Goal: Check status: Check status

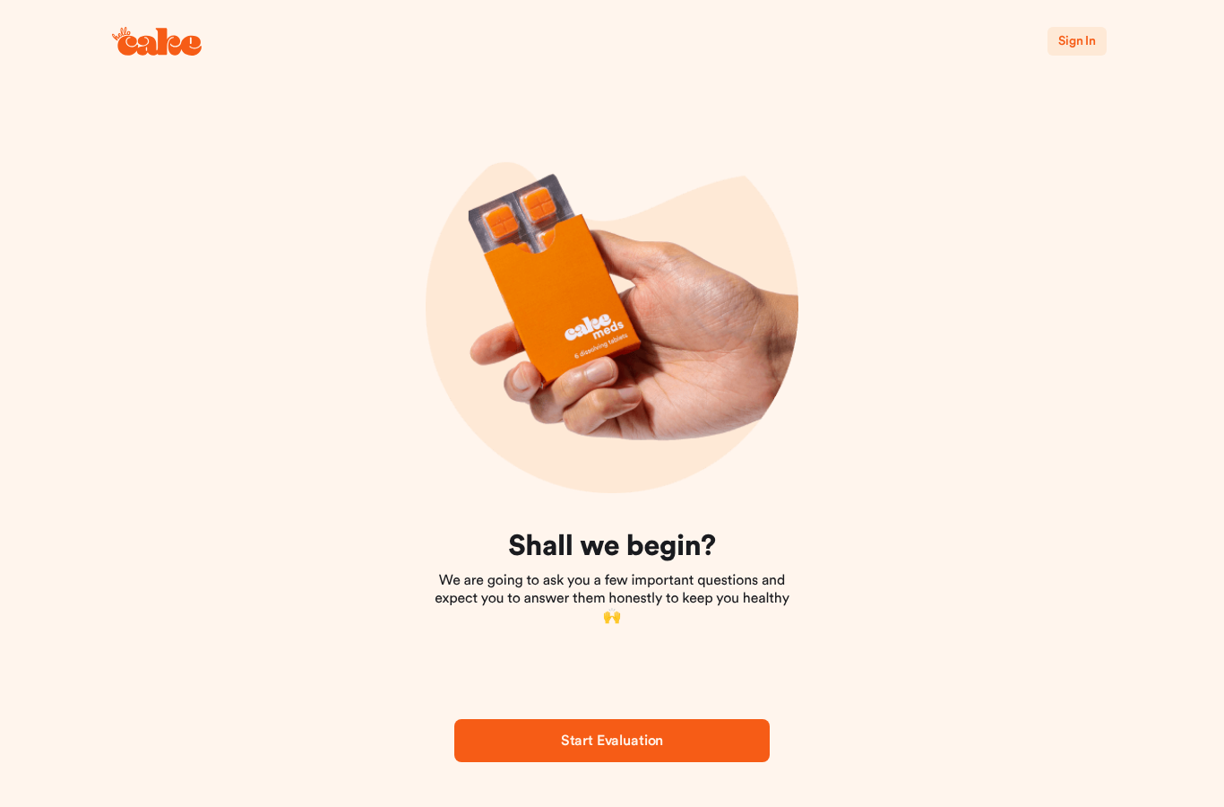
click at [1080, 41] on span "Sign In" at bounding box center [1077, 41] width 38 height 13
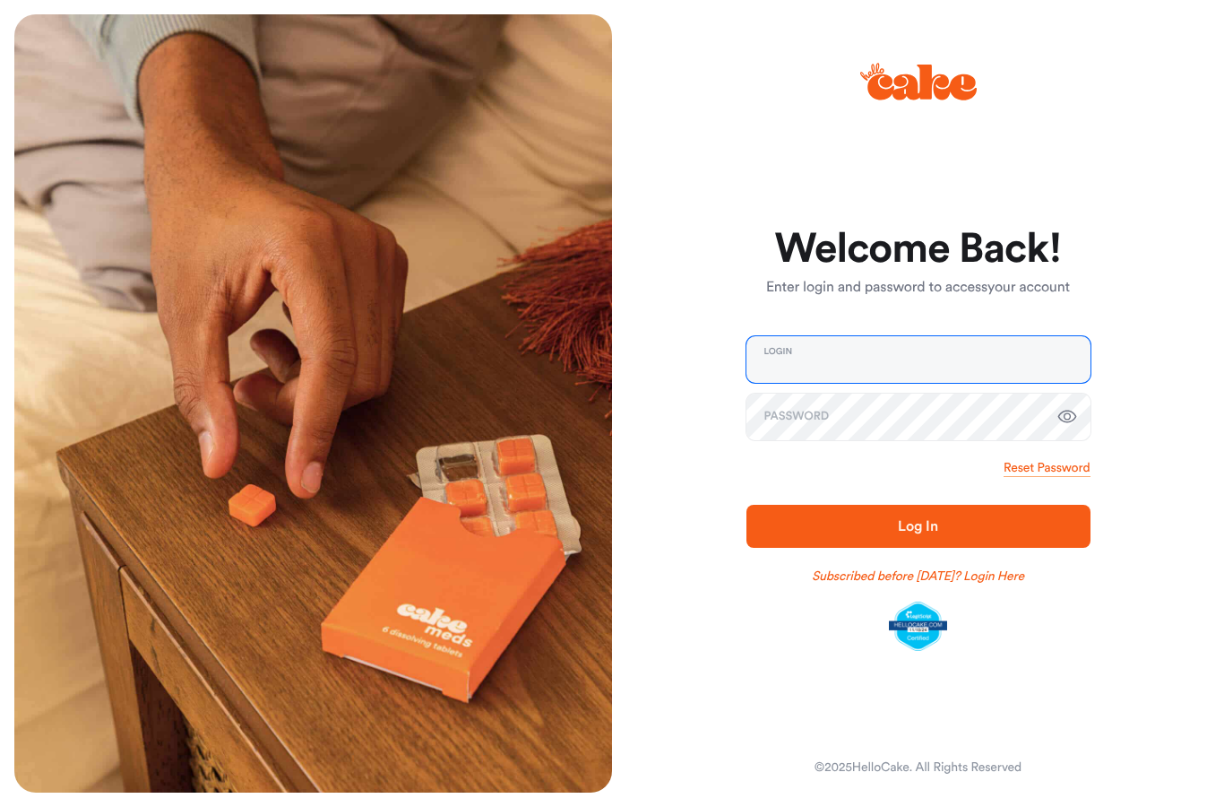
click at [938, 346] on input "email" at bounding box center [919, 359] width 344 height 47
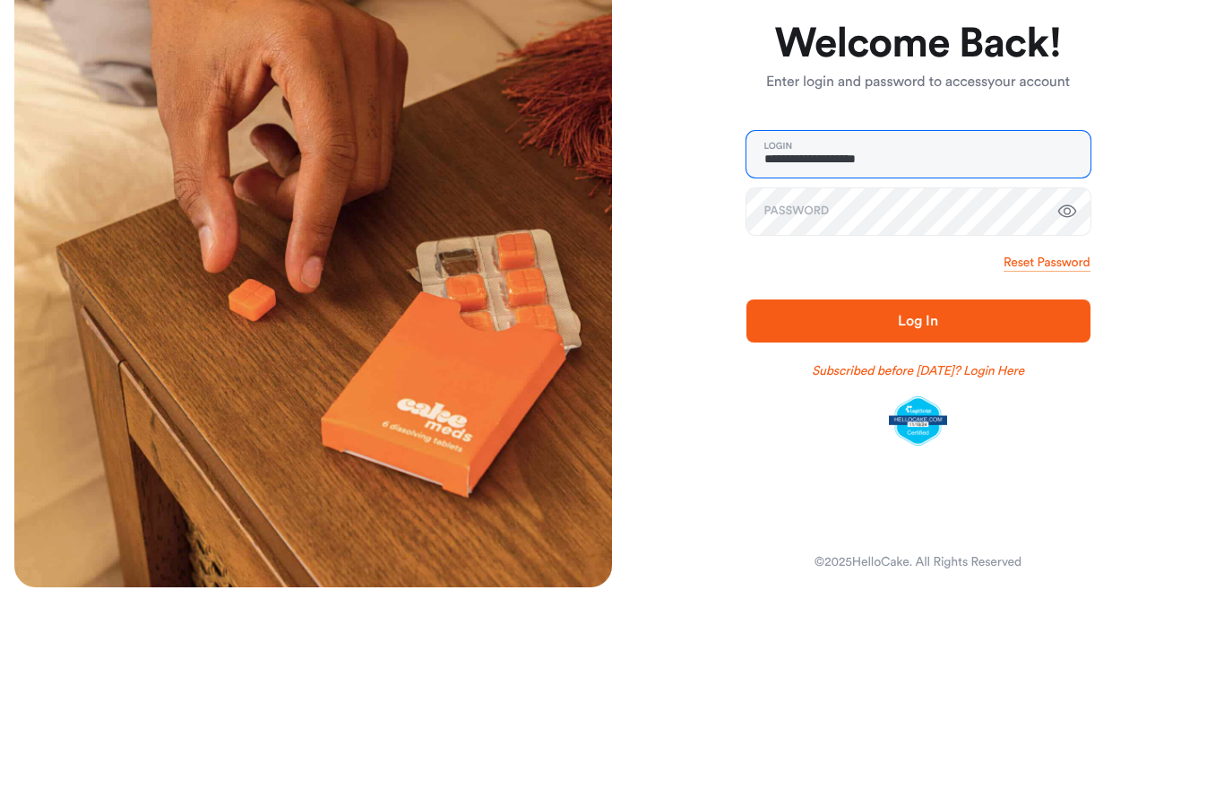
type input "**********"
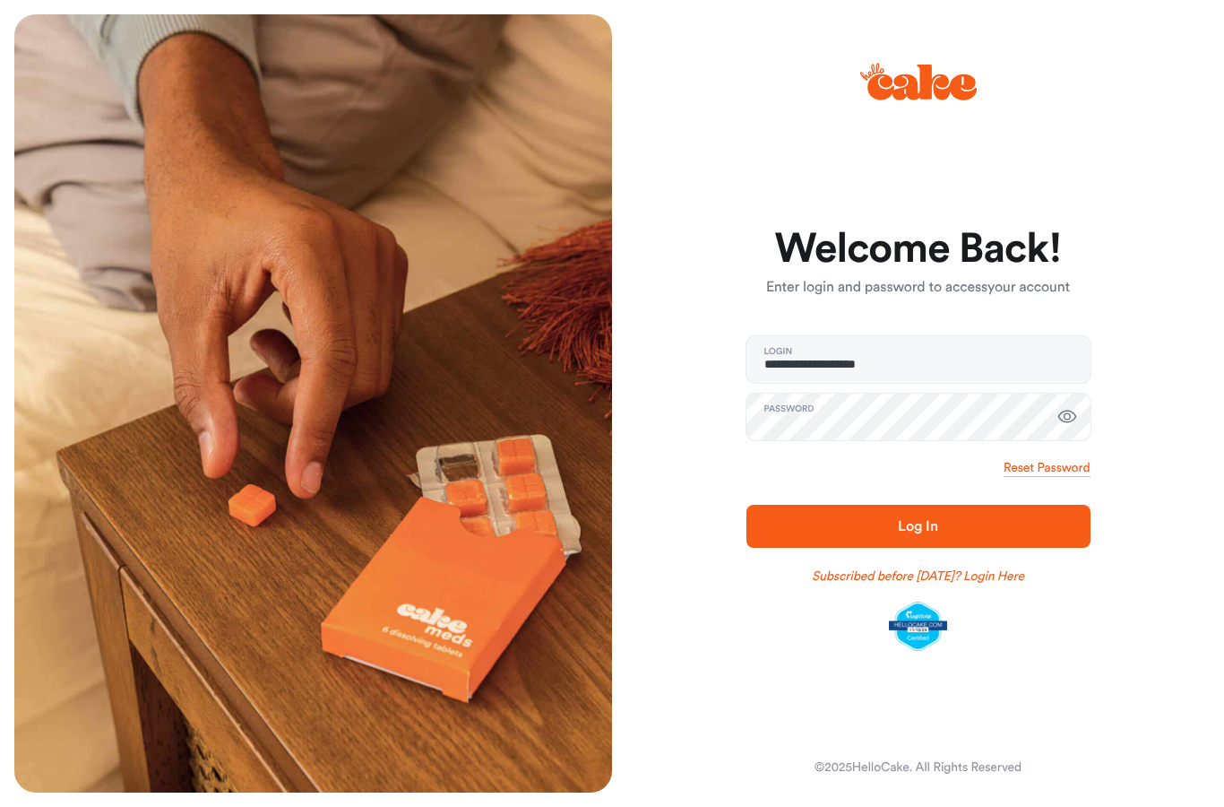
click at [903, 537] on button "Log In" at bounding box center [919, 526] width 344 height 43
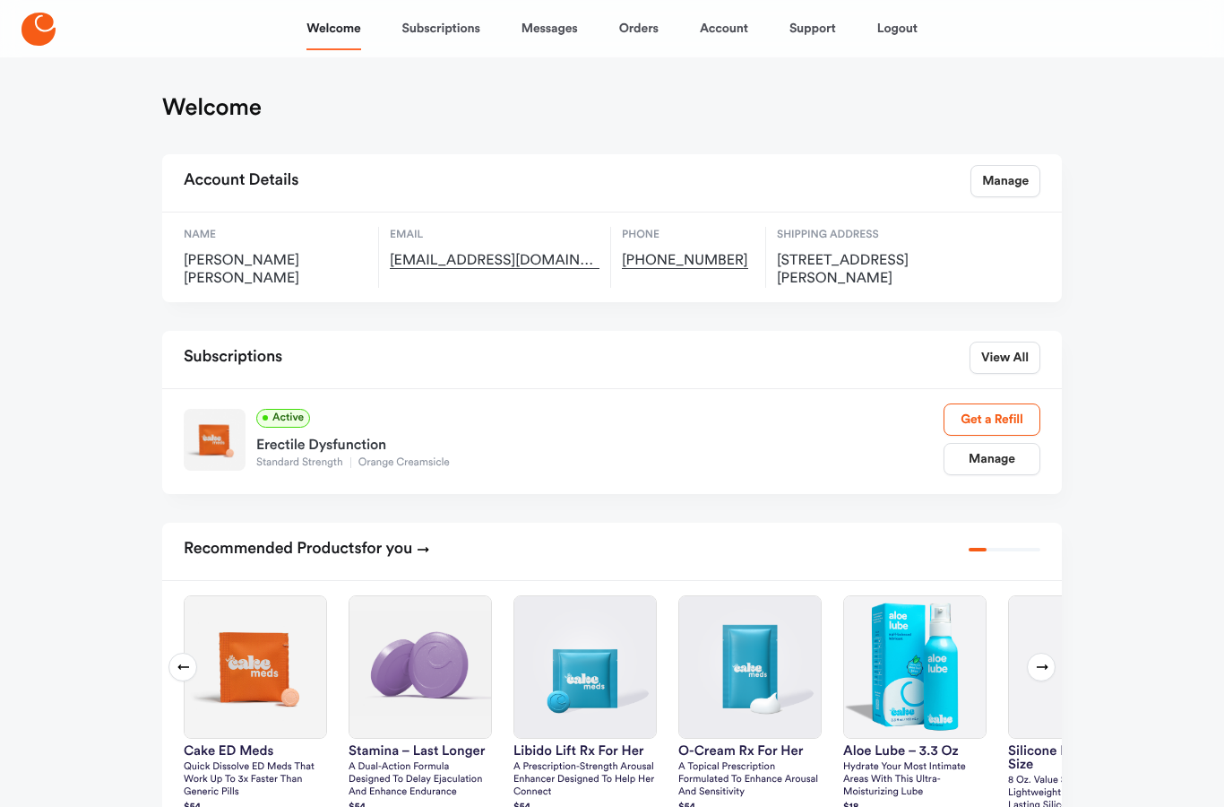
click at [438, 28] on link "Subscriptions" at bounding box center [441, 28] width 78 height 43
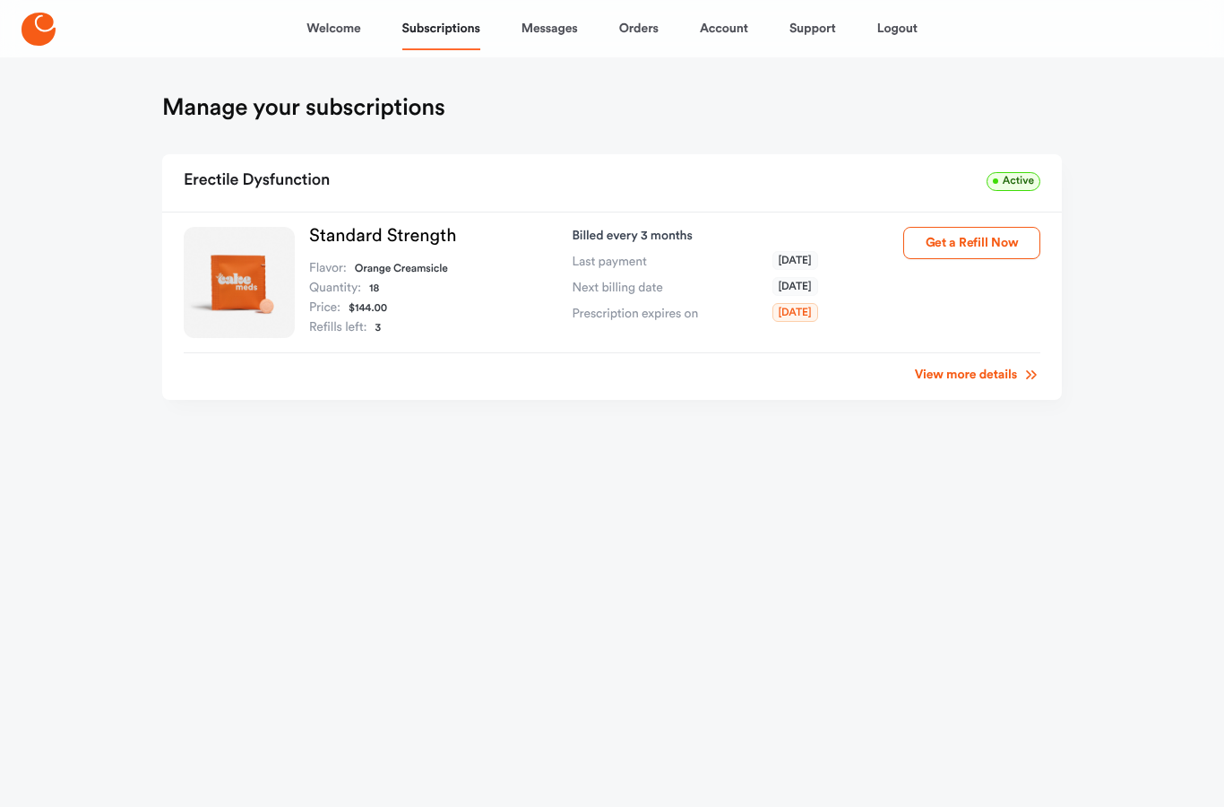
click at [962, 377] on link "View more details" at bounding box center [977, 375] width 125 height 18
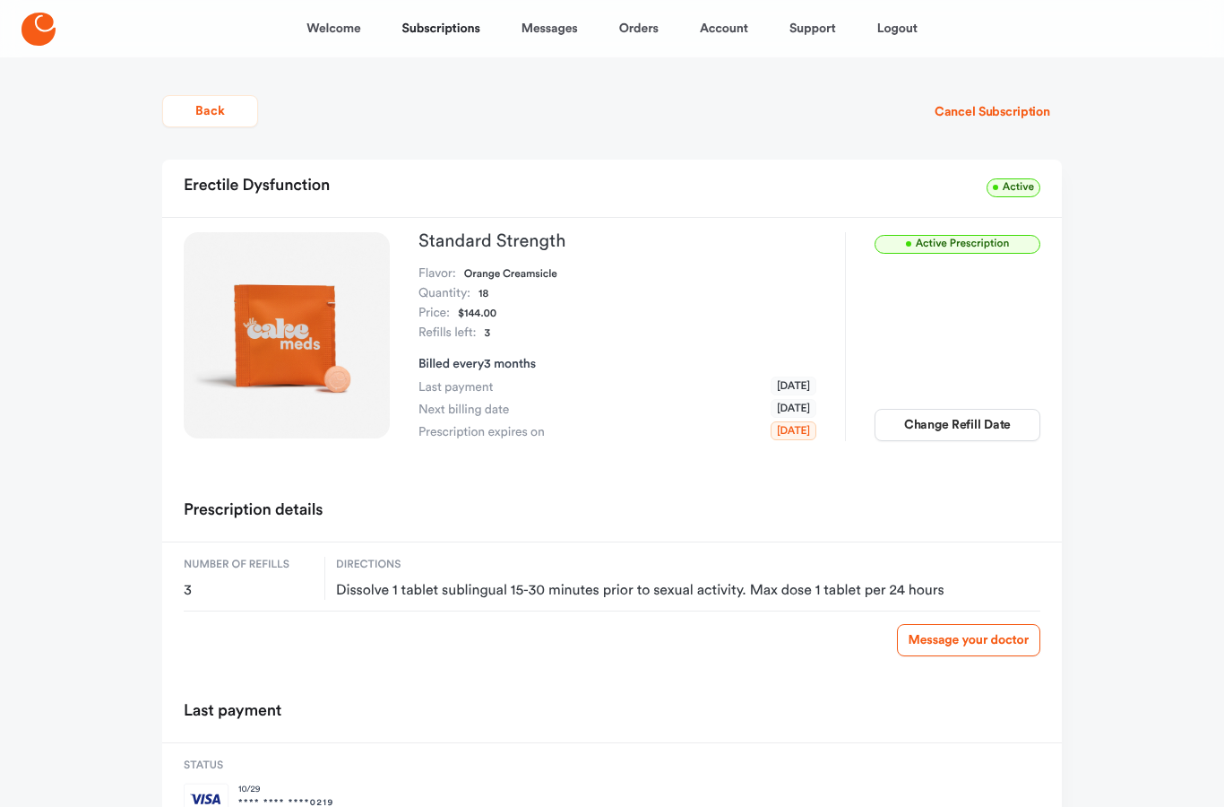
click at [207, 107] on button "Back" at bounding box center [210, 111] width 96 height 32
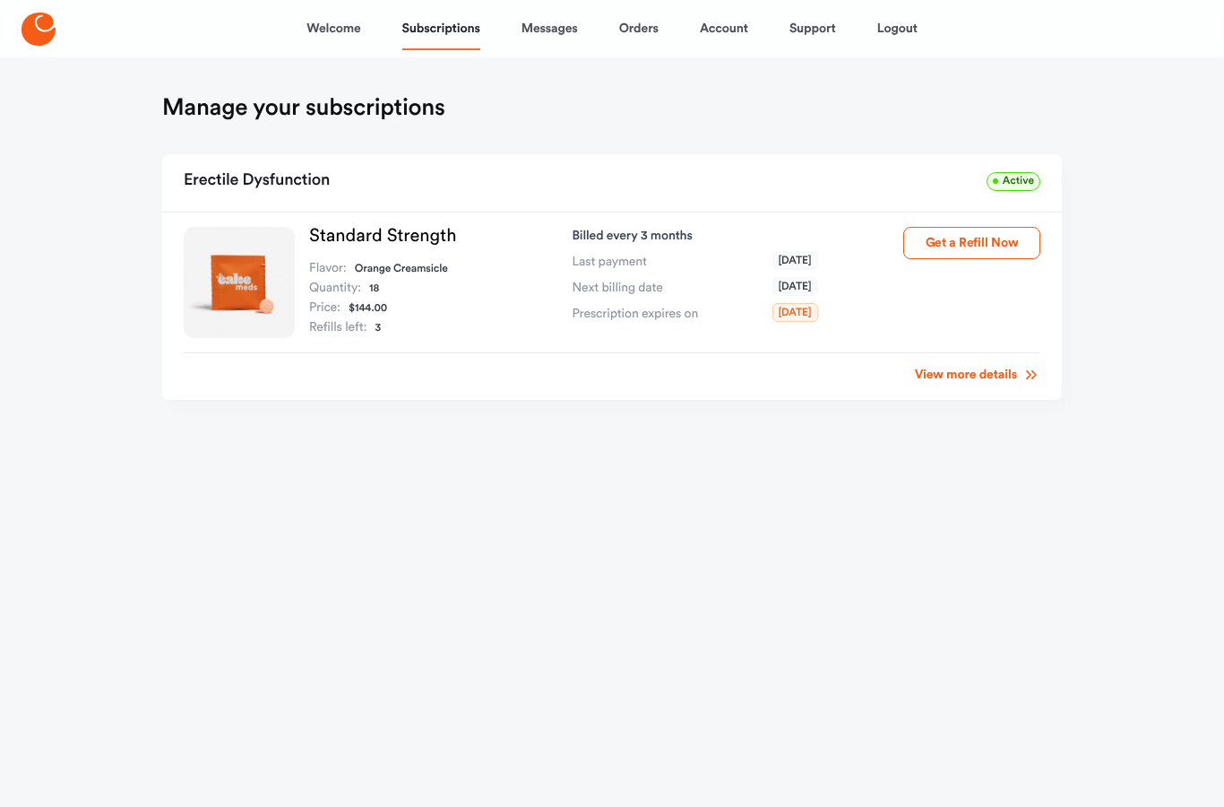
click at [557, 30] on link "Messages" at bounding box center [550, 28] width 56 height 43
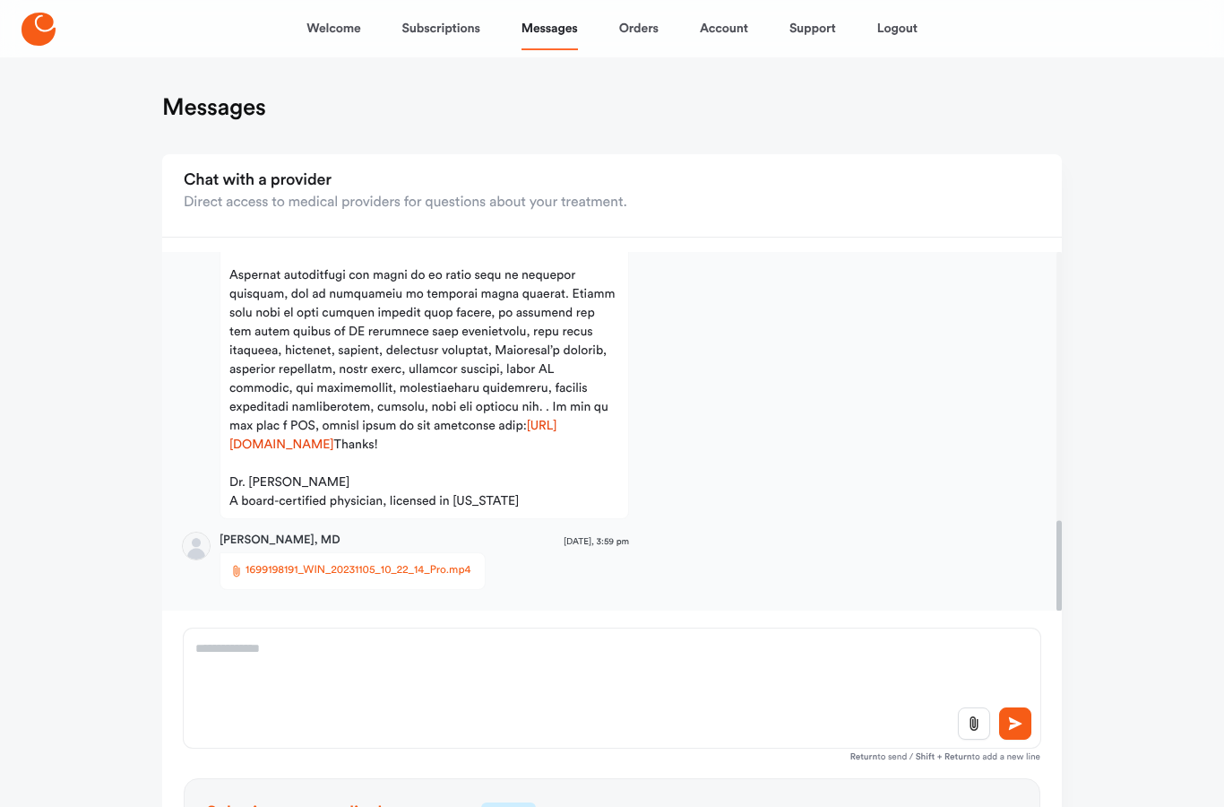
scroll to position [1067, 0]
click at [354, 574] on span "1699198191_WIN_20231105_10_22_14_Pro.mp4" at bounding box center [358, 571] width 225 height 18
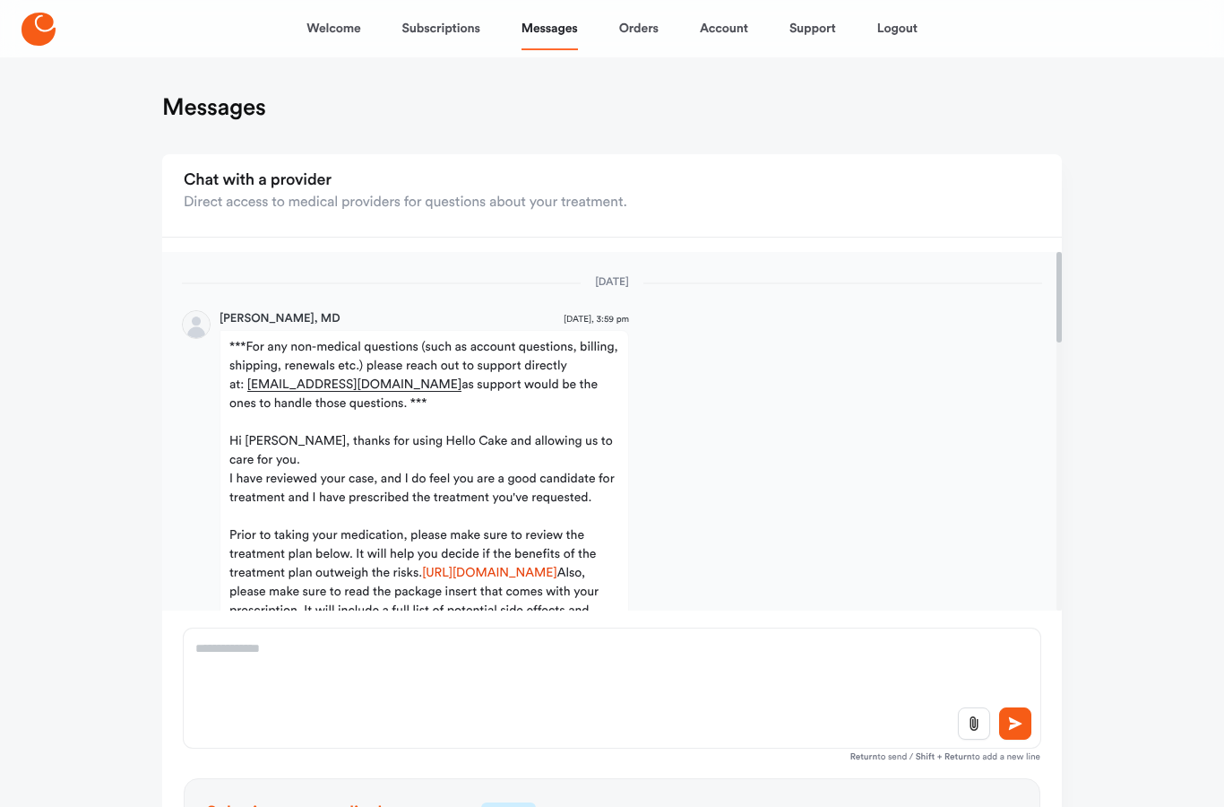
scroll to position [0, 0]
click at [650, 22] on link "Orders" at bounding box center [638, 28] width 39 height 43
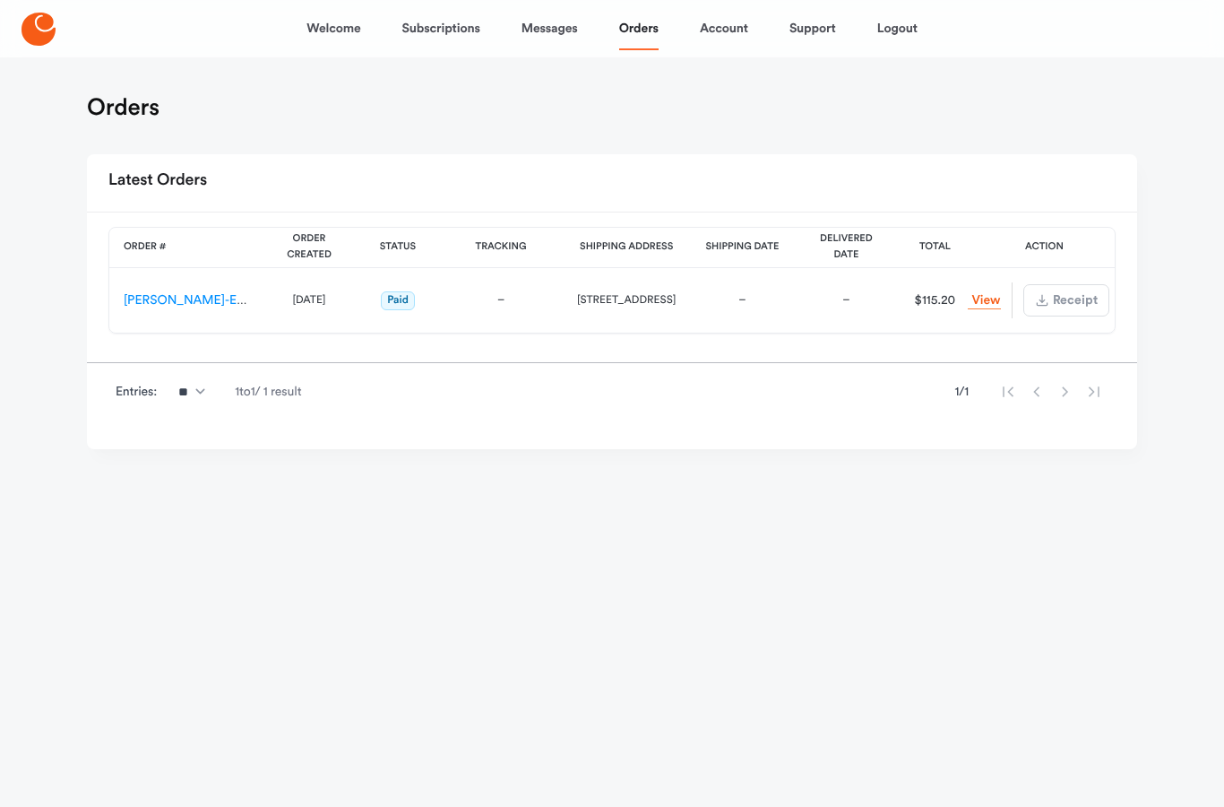
click at [177, 300] on link "[PERSON_NAME]-ES-00164525" at bounding box center [213, 300] width 179 height 13
